Goal: Task Accomplishment & Management: Use online tool/utility

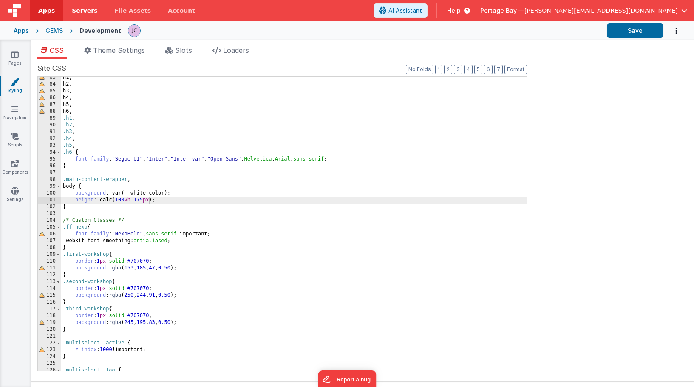
scroll to position [560, 0]
click at [82, 11] on span "Servers" at bounding box center [85, 10] width 26 height 9
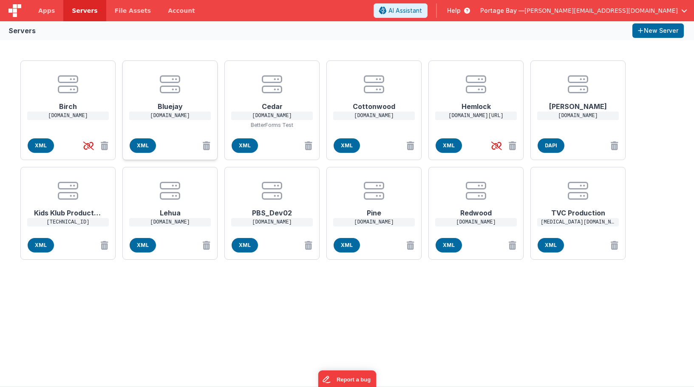
click at [172, 107] on h1 "Bluejay" at bounding box center [170, 102] width 68 height 17
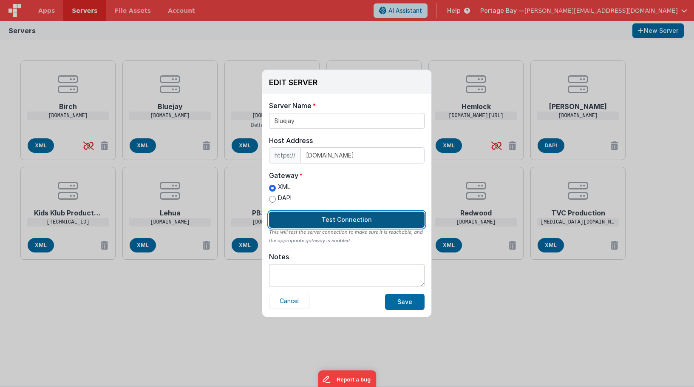
click at [342, 218] on button "Test Connection" at bounding box center [347, 219] width 156 height 16
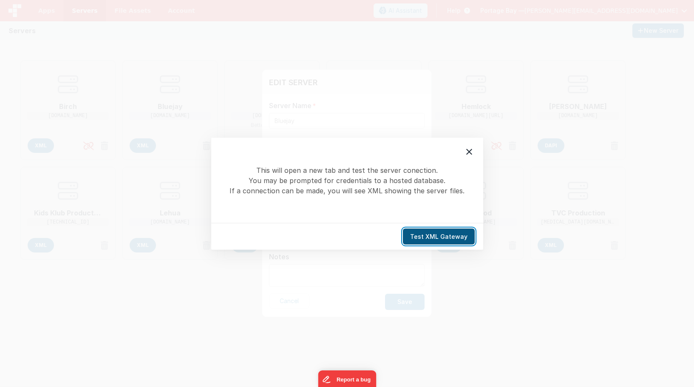
click at [445, 236] on button "Test XML Gateway" at bounding box center [439, 236] width 72 height 16
click at [467, 151] on icon at bounding box center [469, 151] width 10 height 10
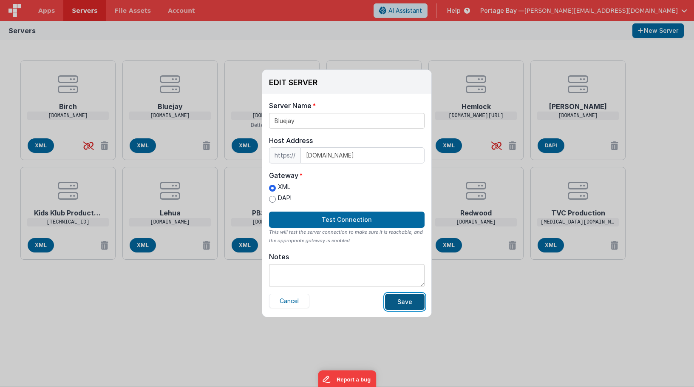
click at [408, 301] on button "Save" at bounding box center [405, 301] width 40 height 16
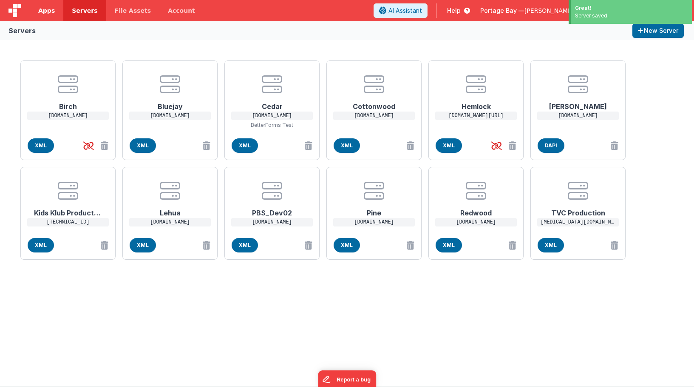
click at [43, 7] on span "Apps" at bounding box center [46, 10] width 17 height 9
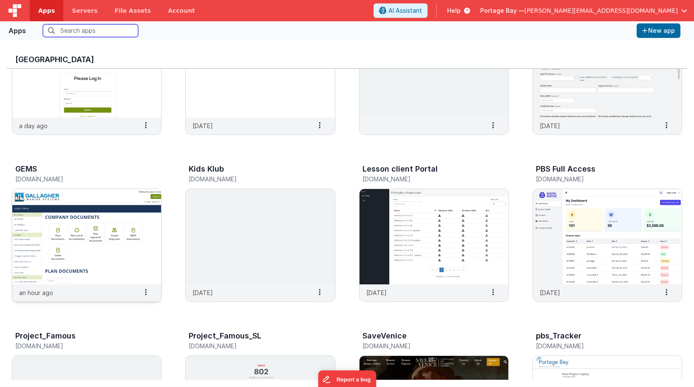
scroll to position [89, 0]
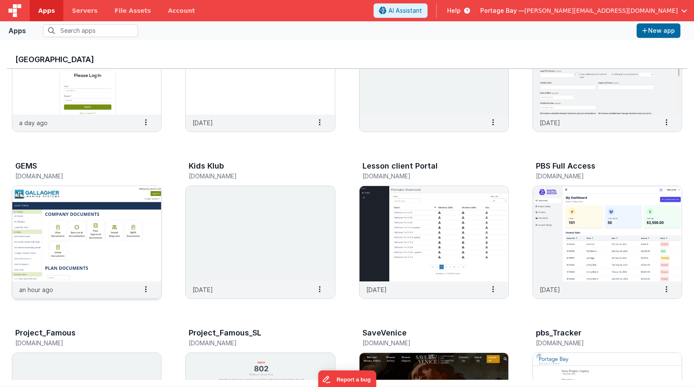
click at [74, 229] on img at bounding box center [86, 233] width 149 height 95
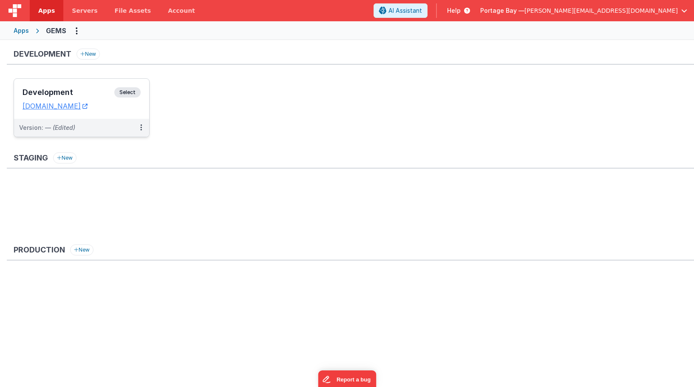
click at [129, 93] on span "Select" at bounding box center [127, 92] width 26 height 10
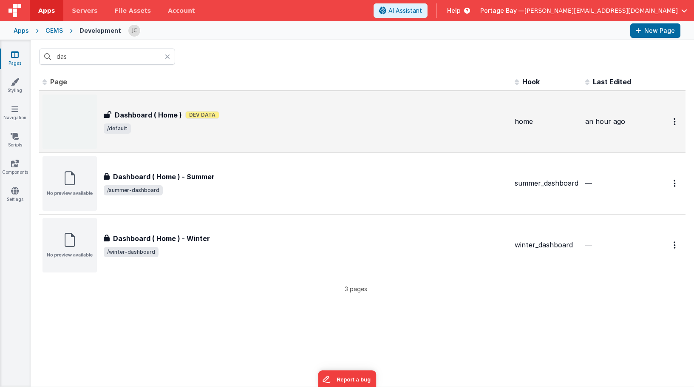
click at [312, 126] on span "/default" at bounding box center [306, 128] width 404 height 10
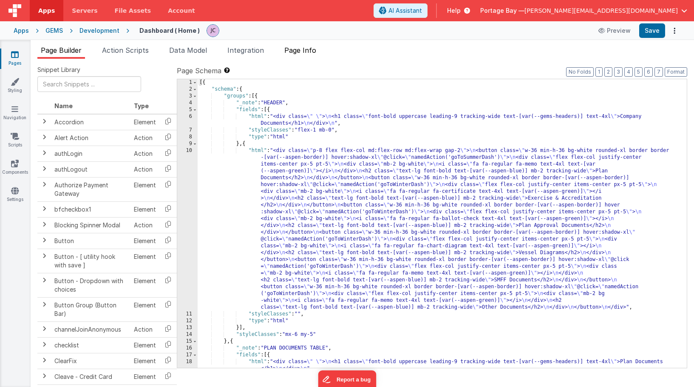
click at [307, 52] on span "Page Info" at bounding box center [300, 50] width 32 height 9
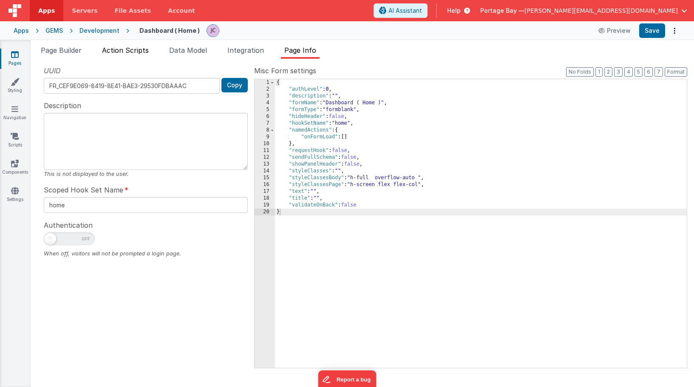
click at [135, 48] on span "Action Scripts" at bounding box center [125, 50] width 47 height 9
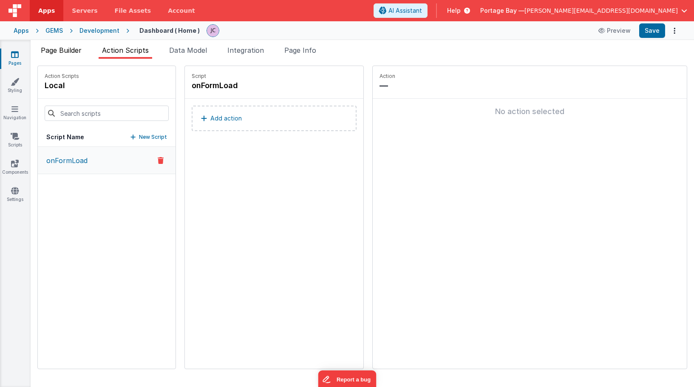
click at [66, 51] on span "Page Builder" at bounding box center [61, 50] width 41 height 9
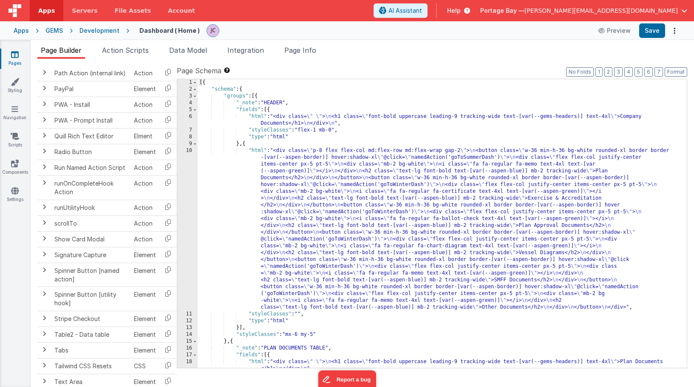
scroll to position [940, 0]
click at [169, 204] on icon at bounding box center [167, 205] width 17 height 13
click at [256, 150] on div "[{ "schema" : { "groups" : [{ "_note" : "HEADER" , "fields" : [{ "html" : "<div…" at bounding box center [442, 230] width 489 height 302
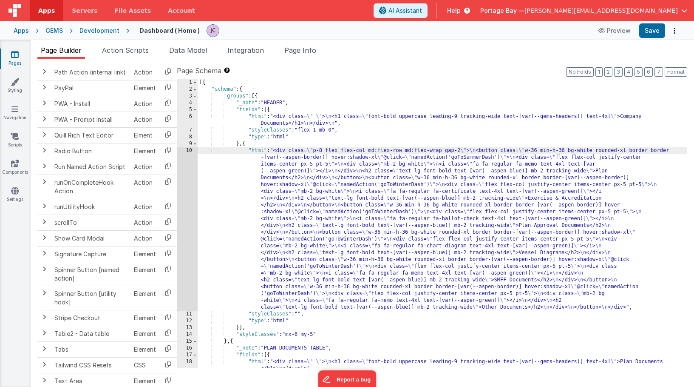
click at [188, 150] on div "10" at bounding box center [187, 228] width 20 height 163
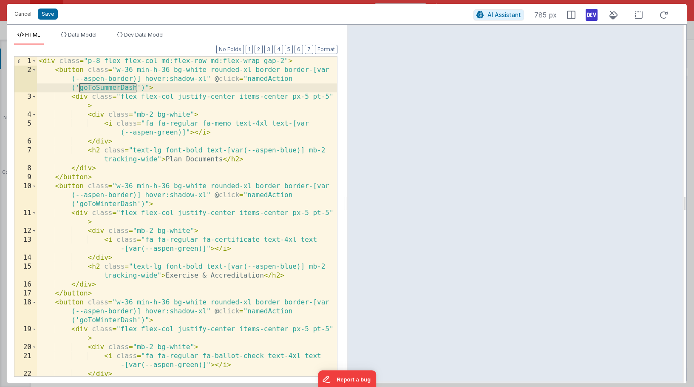
drag, startPoint x: 136, startPoint y: 88, endPoint x: 78, endPoint y: 88, distance: 58.3
click at [78, 88] on div "< div class = "p-8 flex flex-col md:flex-row md:flex-wrap gap-2" > < button cla…" at bounding box center [187, 230] width 300 height 346
click at [49, 12] on button "Save" at bounding box center [48, 14] width 20 height 11
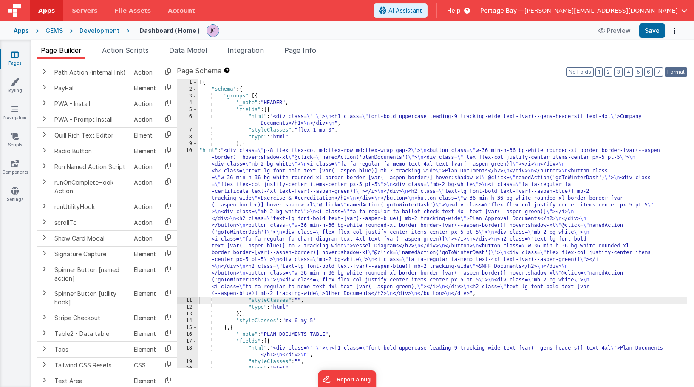
click at [676, 71] on button "Format" at bounding box center [676, 71] width 23 height 9
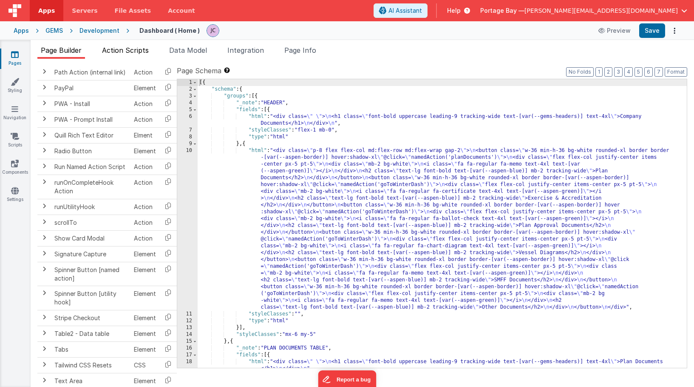
click at [126, 51] on span "Action Scripts" at bounding box center [125, 50] width 47 height 9
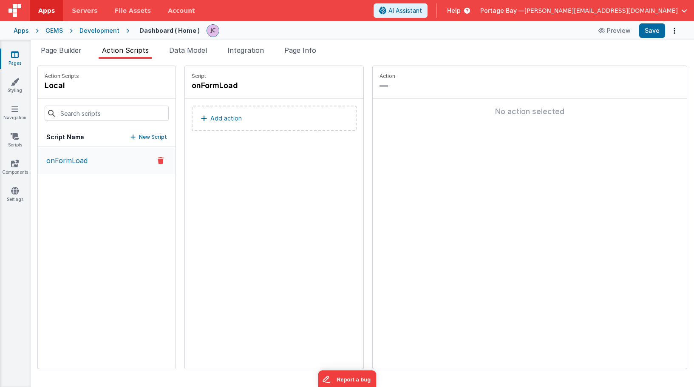
click at [139, 138] on p "New Script" at bounding box center [153, 137] width 28 height 9
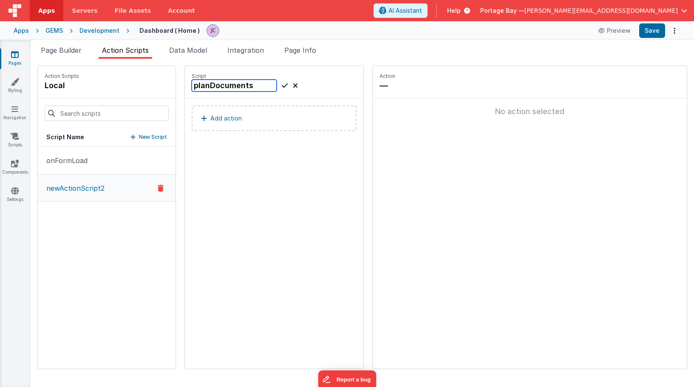
type input "planDocuments"
click at [282, 86] on icon at bounding box center [285, 85] width 6 height 10
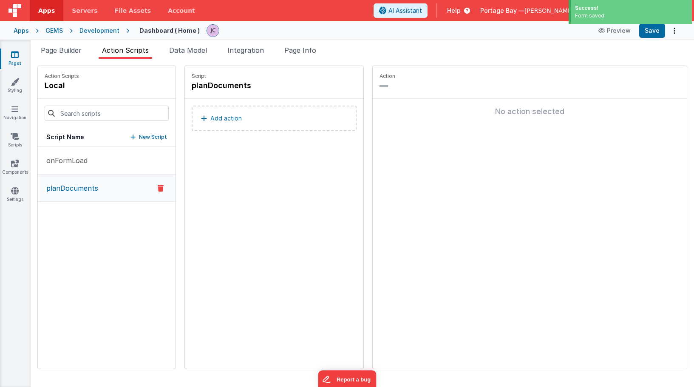
click at [222, 121] on button "Add action" at bounding box center [274, 118] width 165 height 26
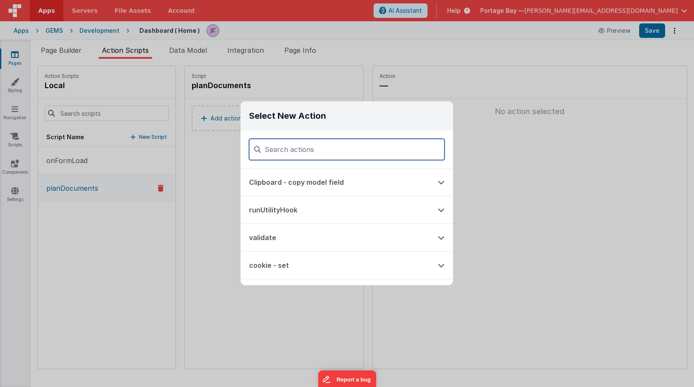
scroll to position [29, 0]
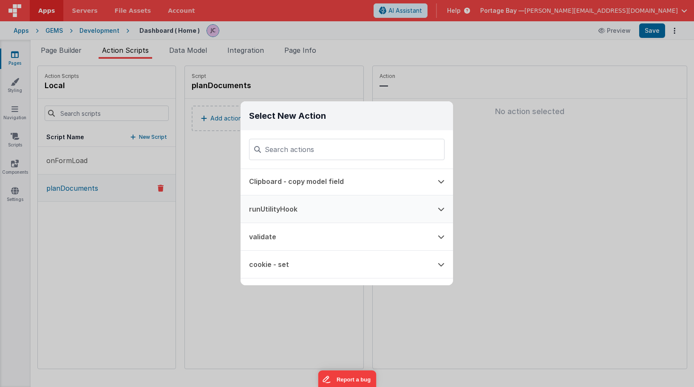
click at [303, 212] on button "runUtilityHook" at bounding box center [335, 208] width 189 height 27
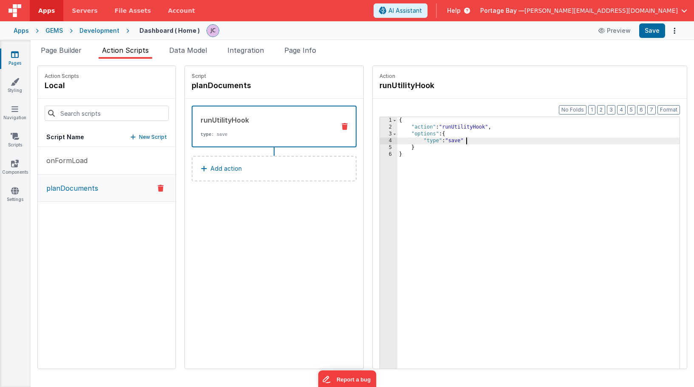
click at [451, 142] on div "{ "action" : "runUtilityHook" , "options" : { "type" : "save" } }" at bounding box center [550, 262] width 304 height 291
click at [650, 31] on button "Save" at bounding box center [652, 30] width 26 height 14
click at [97, 31] on div "Development" at bounding box center [100, 30] width 40 height 9
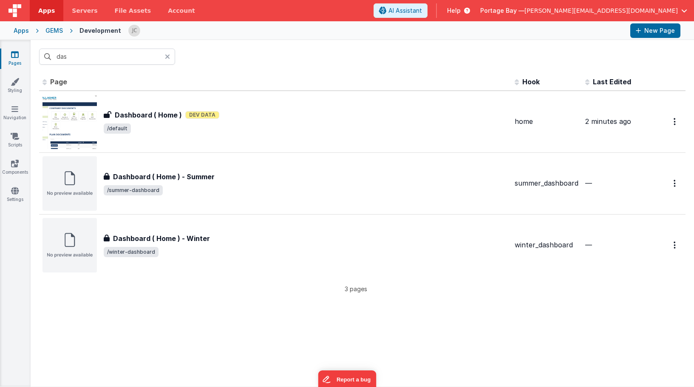
click at [166, 56] on icon at bounding box center [167, 56] width 5 height 7
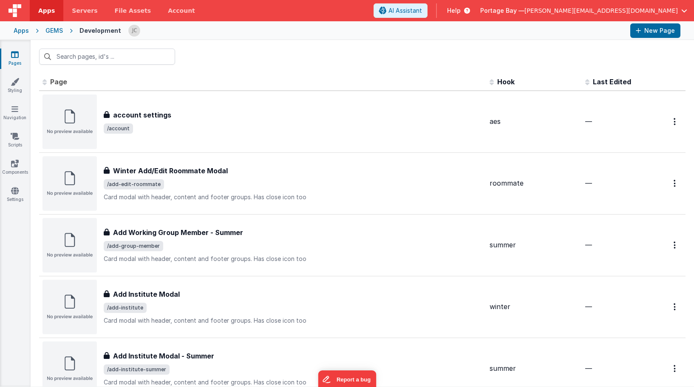
click at [56, 30] on div "GEMS" at bounding box center [53, 30] width 17 height 9
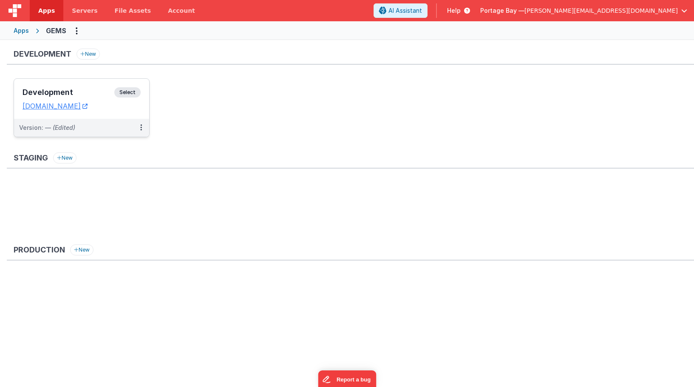
click at [132, 91] on span "Select" at bounding box center [127, 92] width 26 height 10
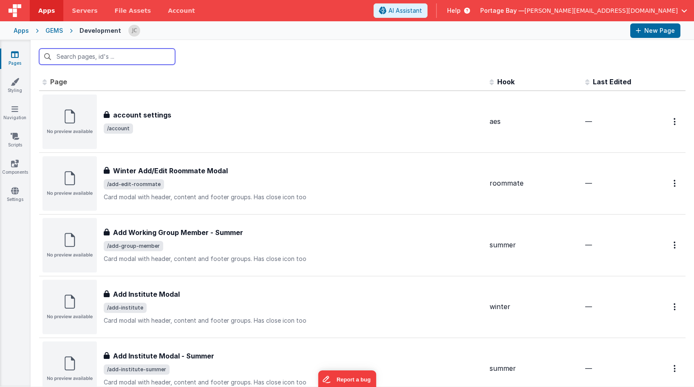
scroll to position [7, 0]
